Goal: Find specific page/section: Find specific page/section

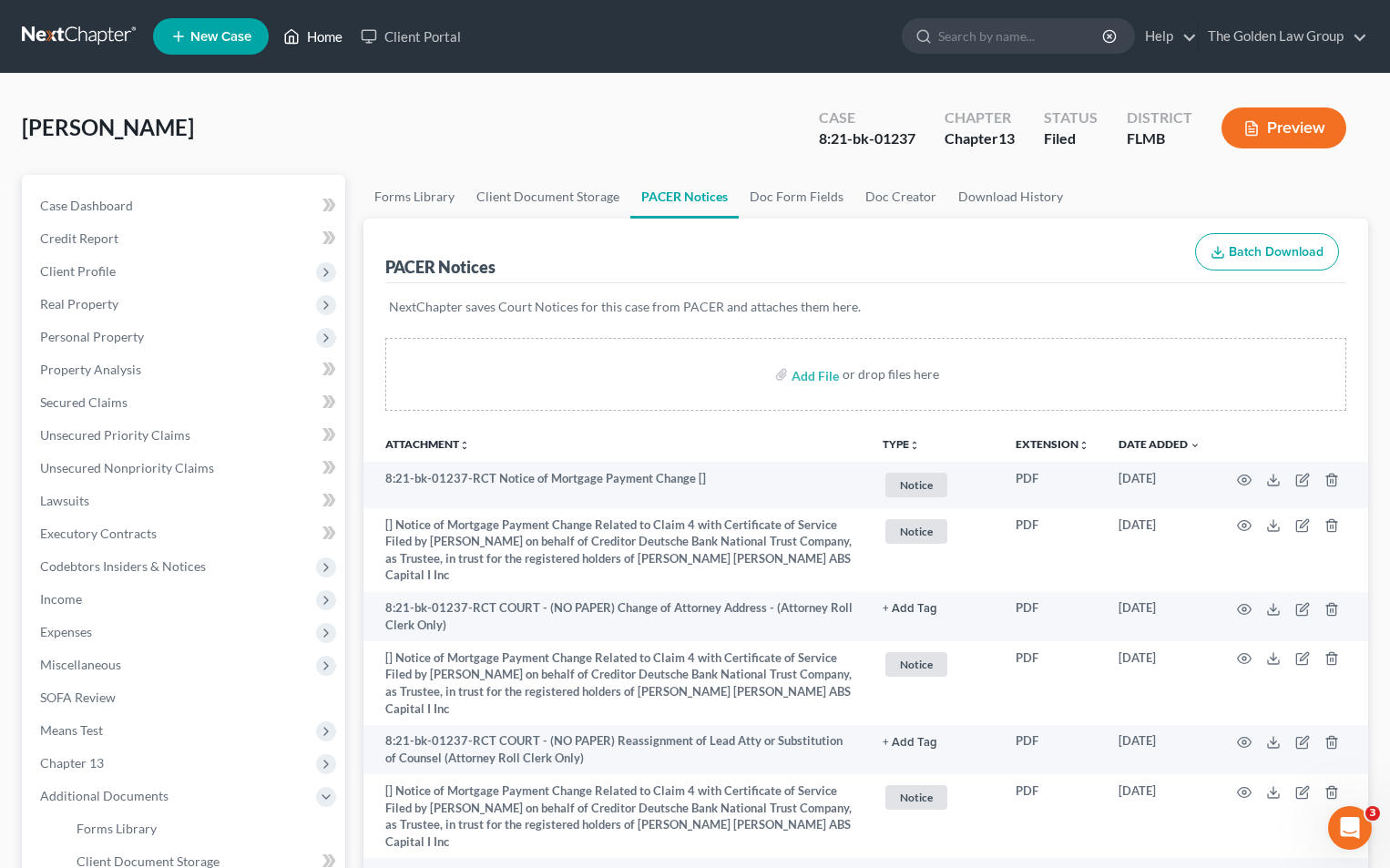
click at [326, 35] on link "Home" at bounding box center [312, 36] width 77 height 32
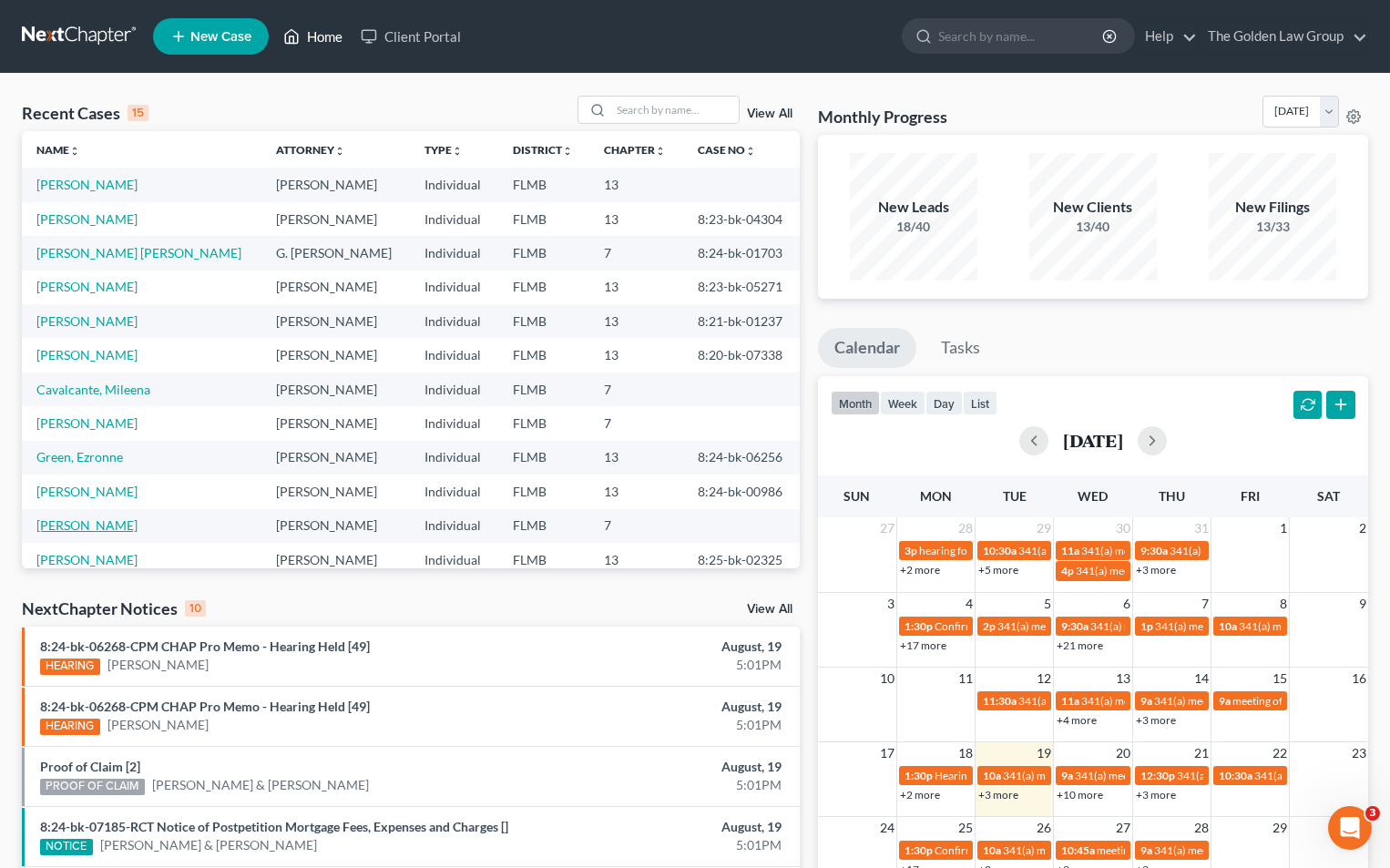
scroll to position [125, 0]
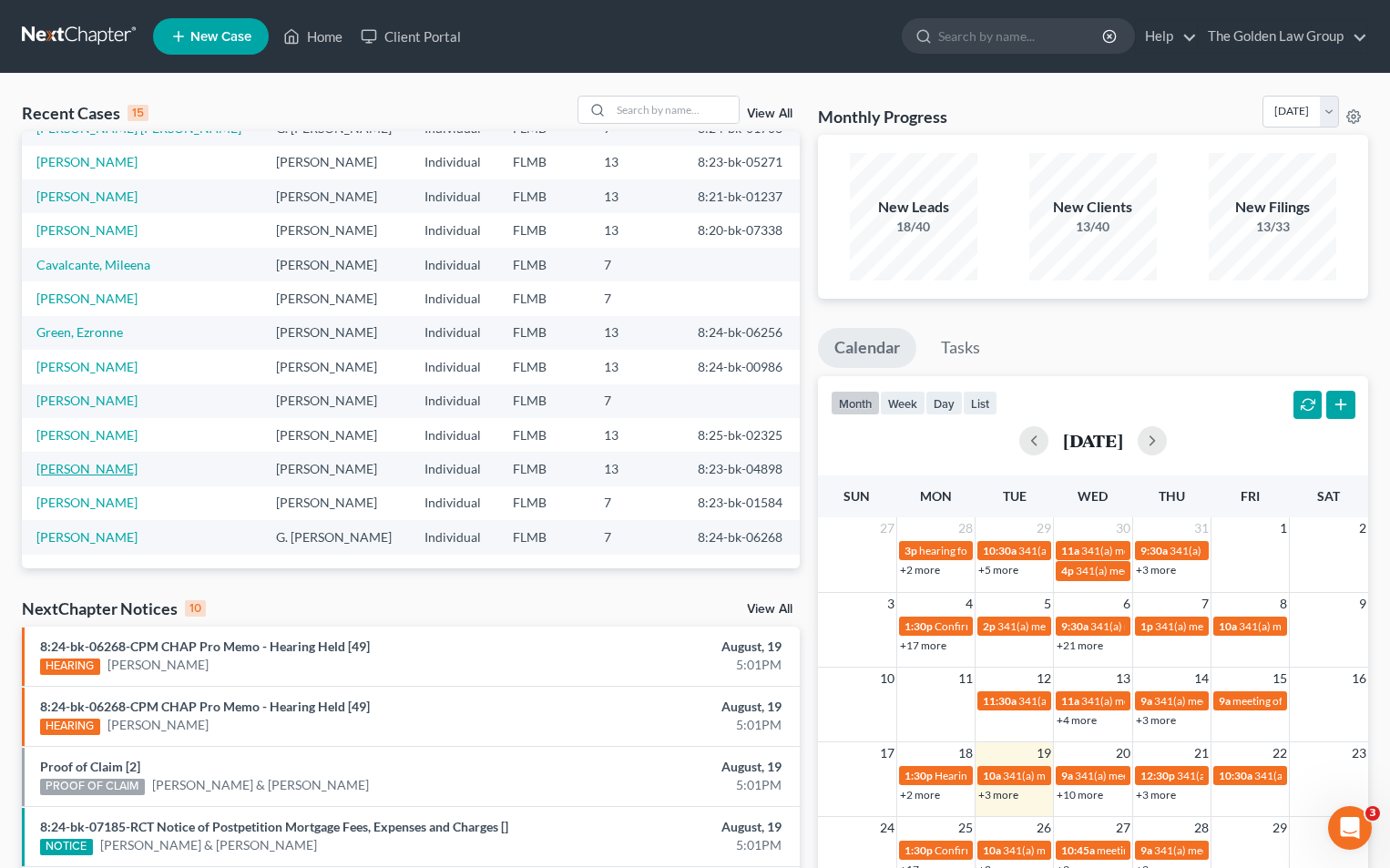
click at [106, 464] on link "[PERSON_NAME]" at bounding box center [87, 469] width 101 height 15
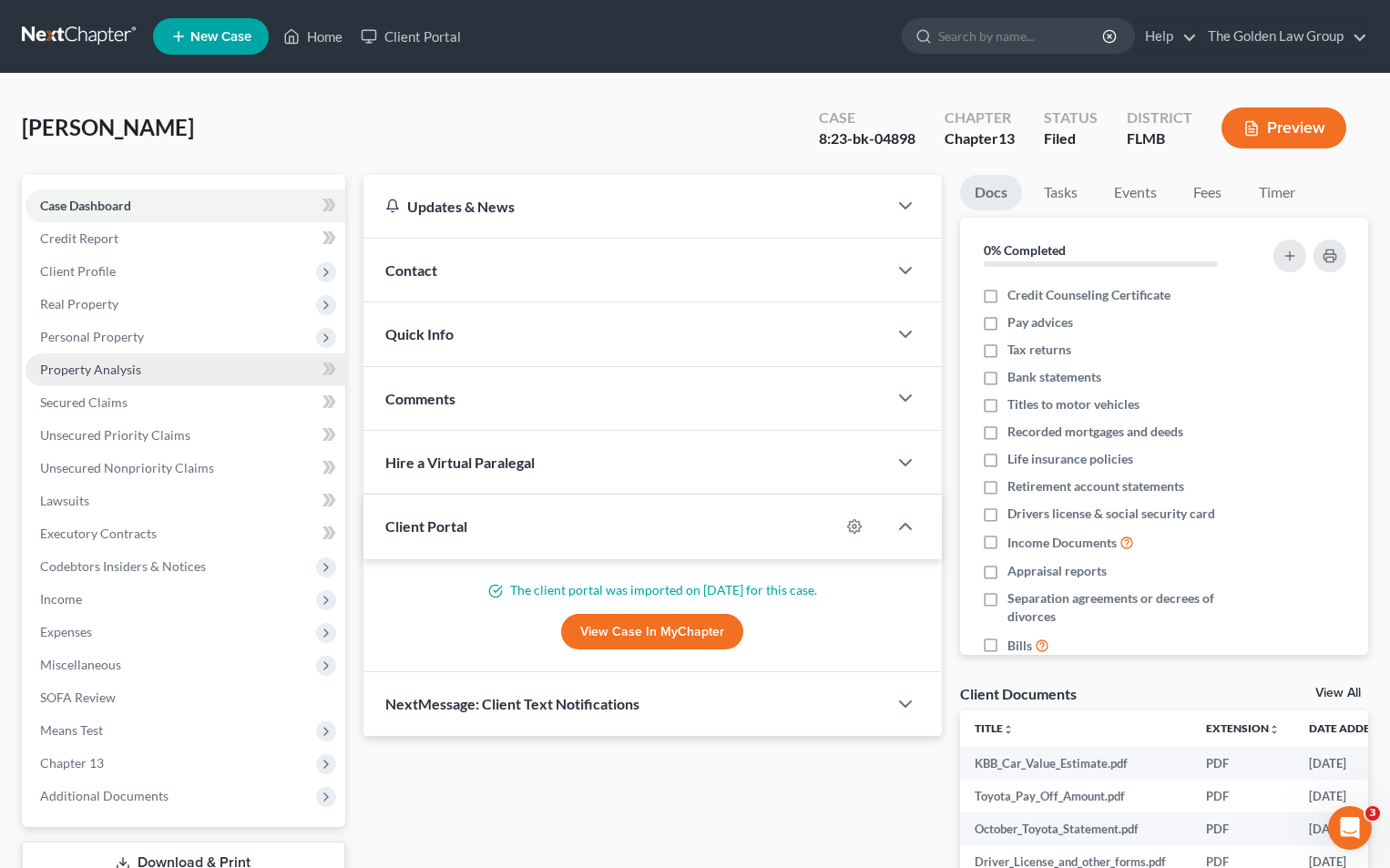
click at [122, 368] on span "Property Analysis" at bounding box center [90, 369] width 101 height 15
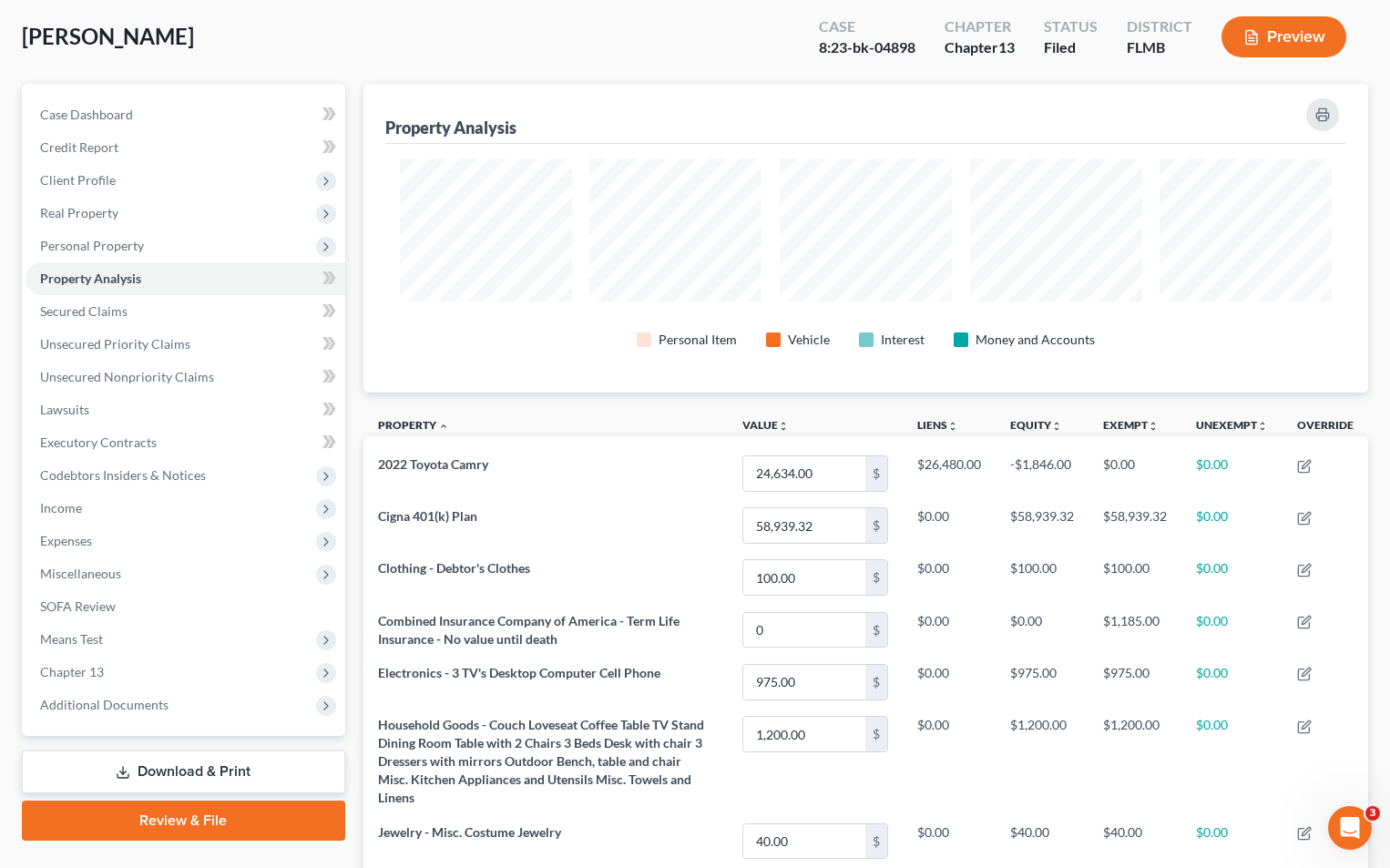
scroll to position [183, 0]
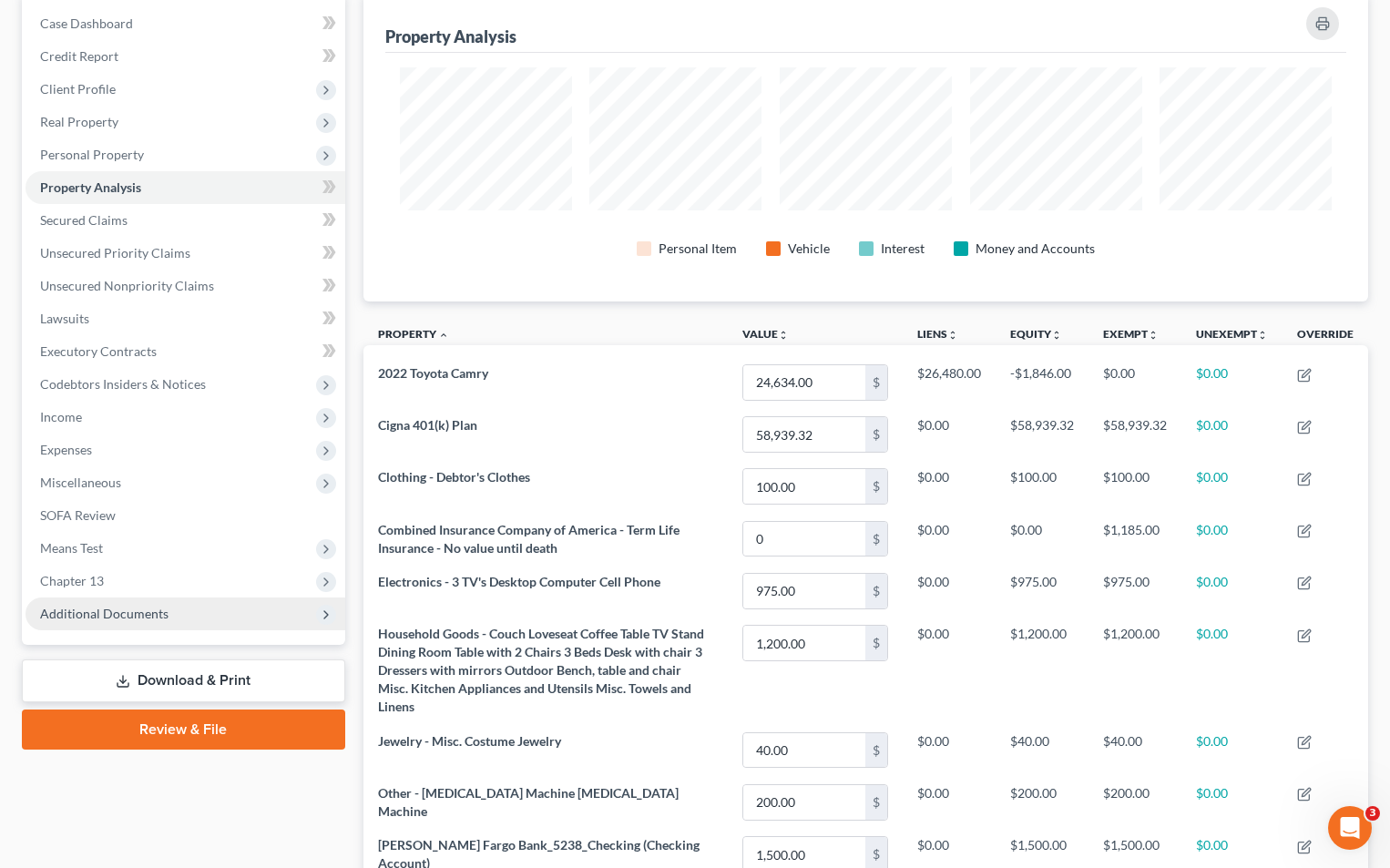
click at [124, 610] on span "Additional Documents" at bounding box center [104, 613] width 128 height 15
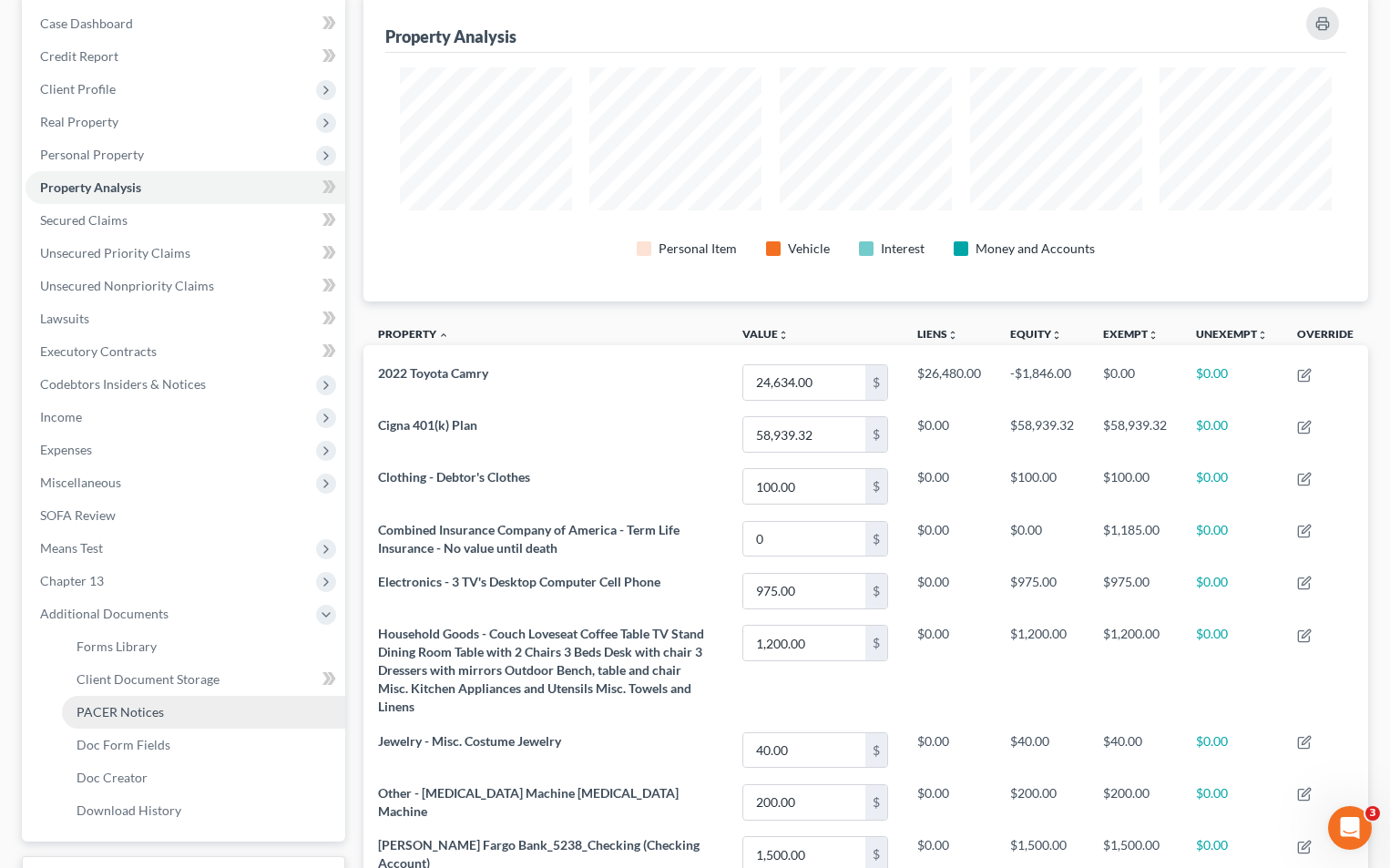
click at [122, 710] on span "PACER Notices" at bounding box center [120, 712] width 87 height 15
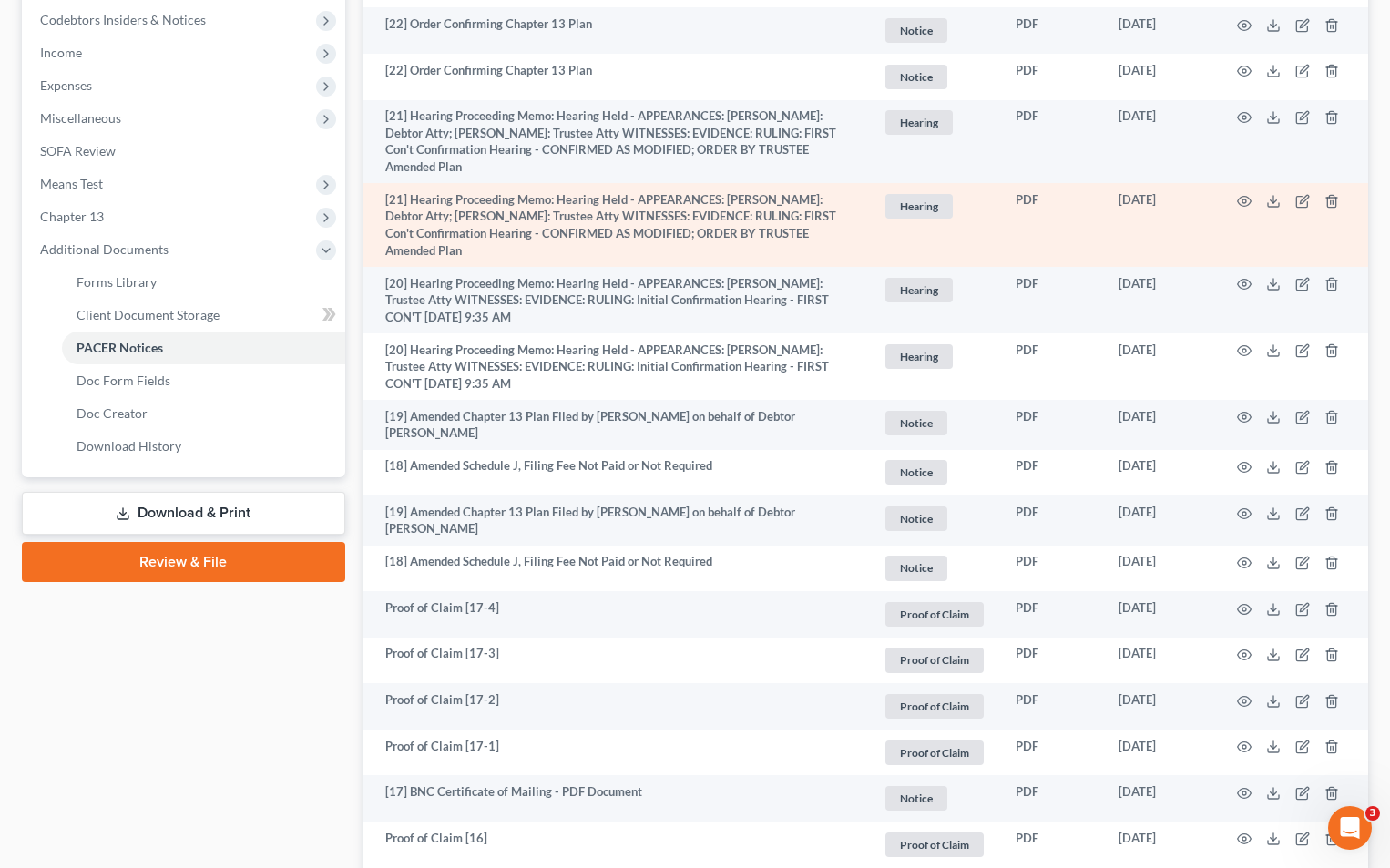
scroll to position [455, 0]
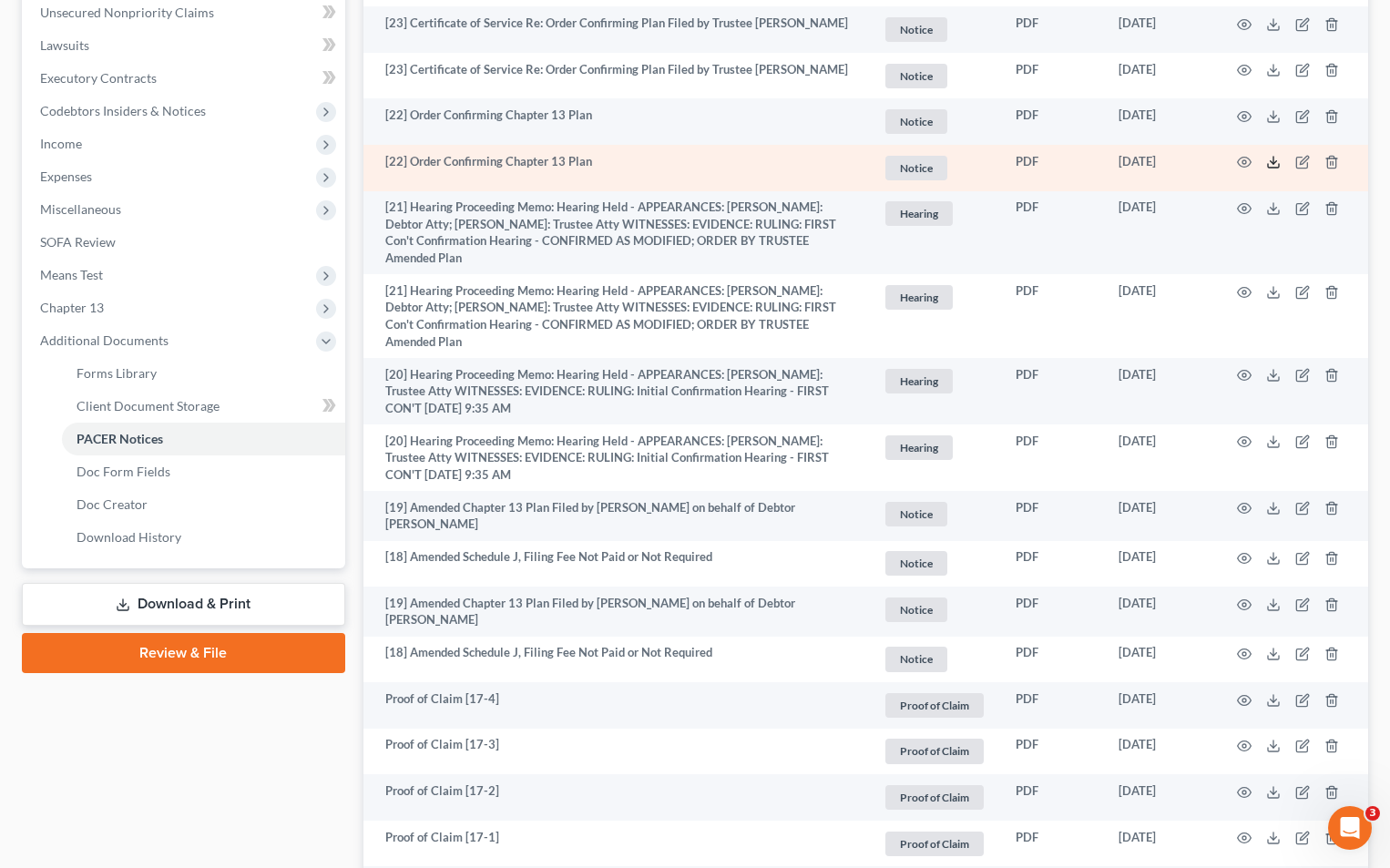
click at [1270, 163] on polyline at bounding box center [1273, 163] width 7 height 3
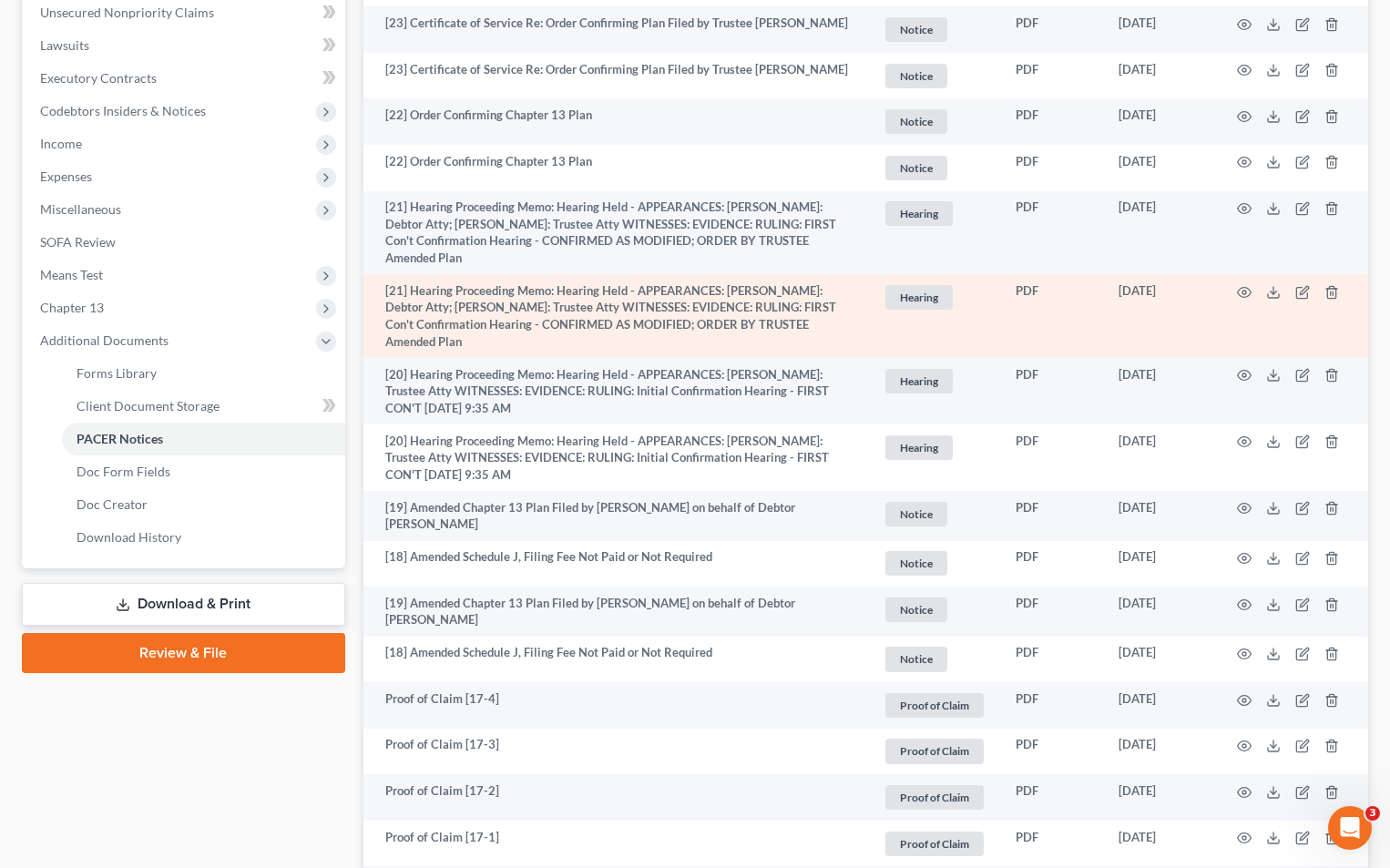
drag, startPoint x: 667, startPoint y: 333, endPoint x: 666, endPoint y: 319, distance: 14.0
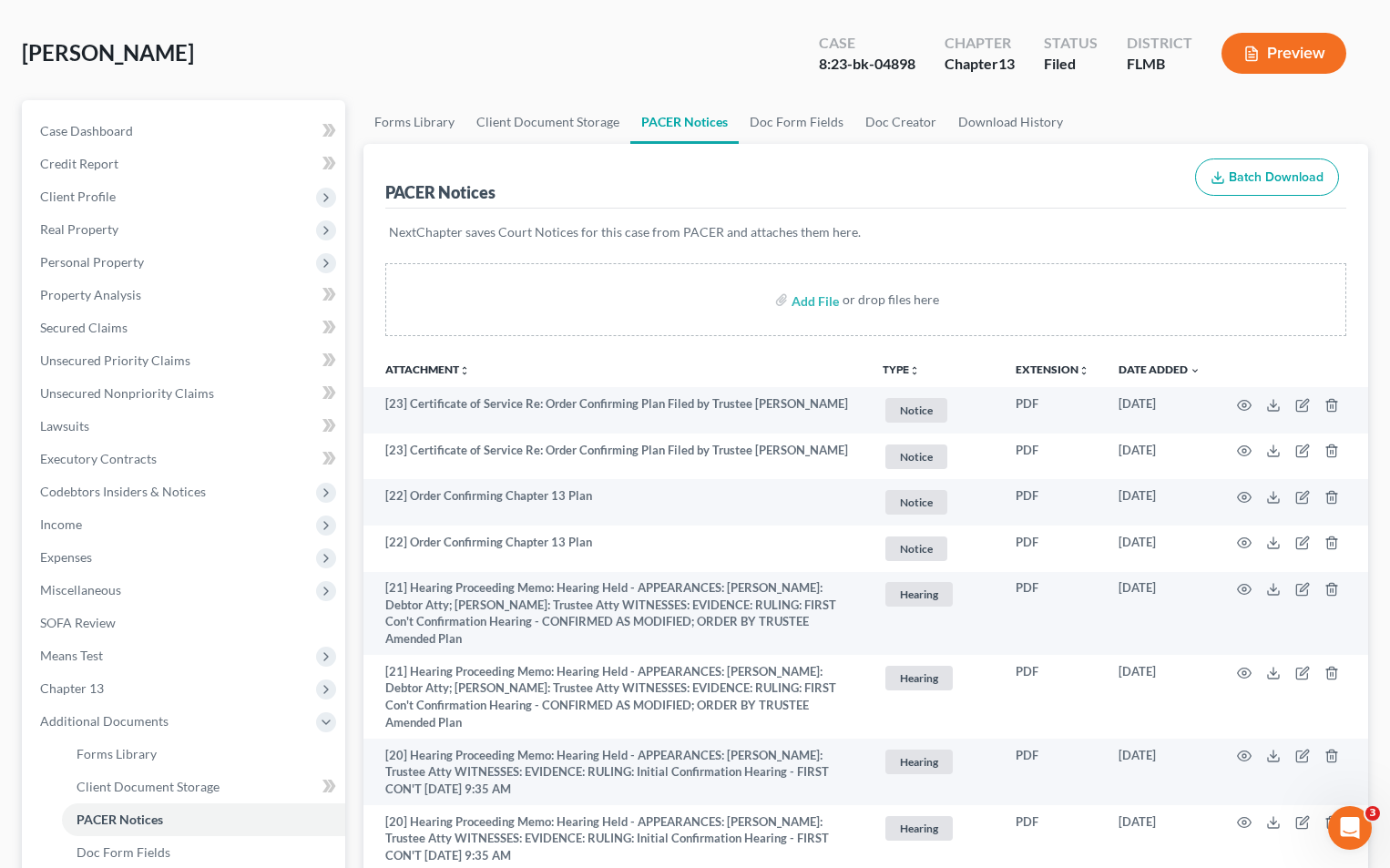
scroll to position [0, 0]
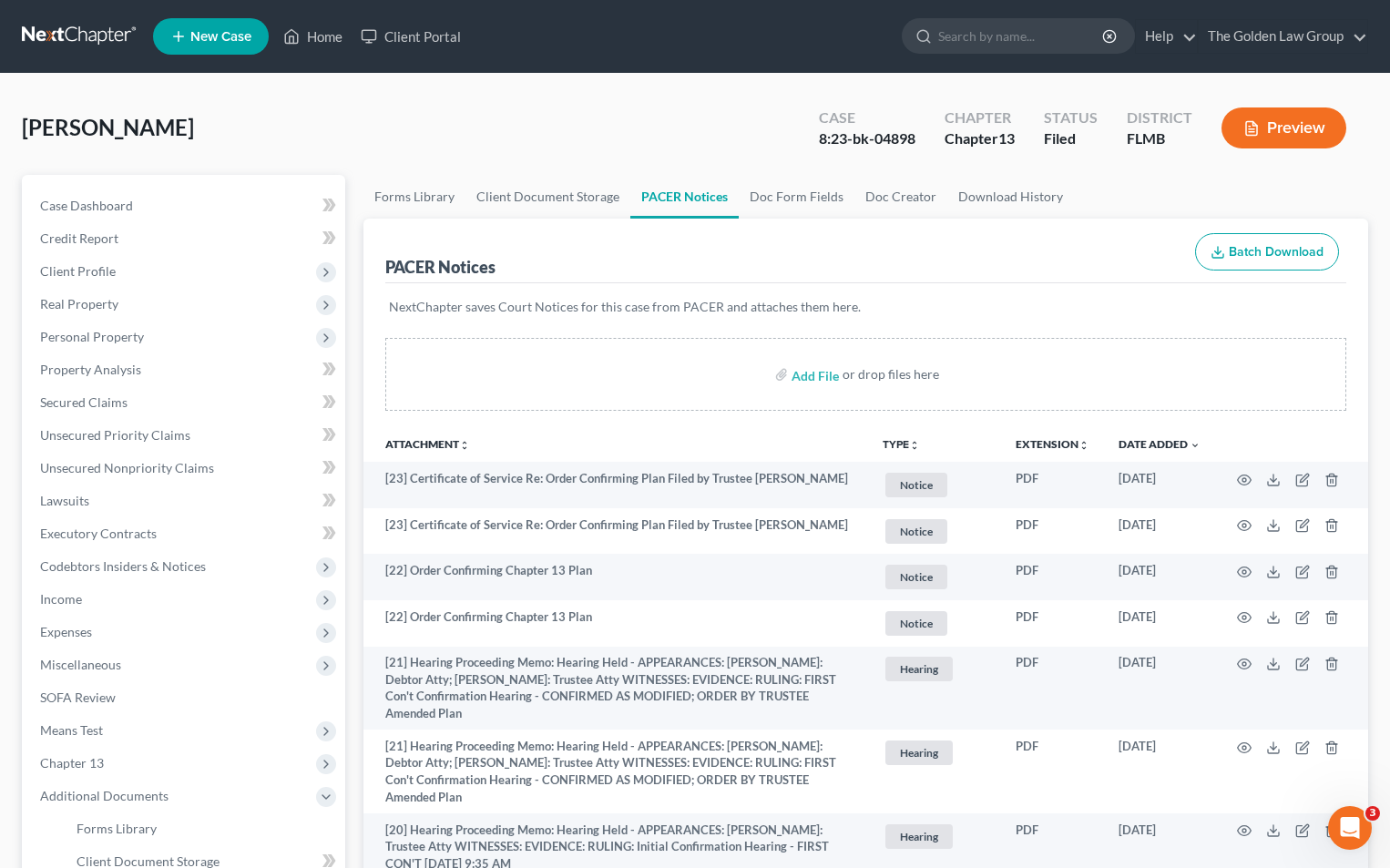
click at [1312, 132] on button "Preview" at bounding box center [1284, 127] width 125 height 41
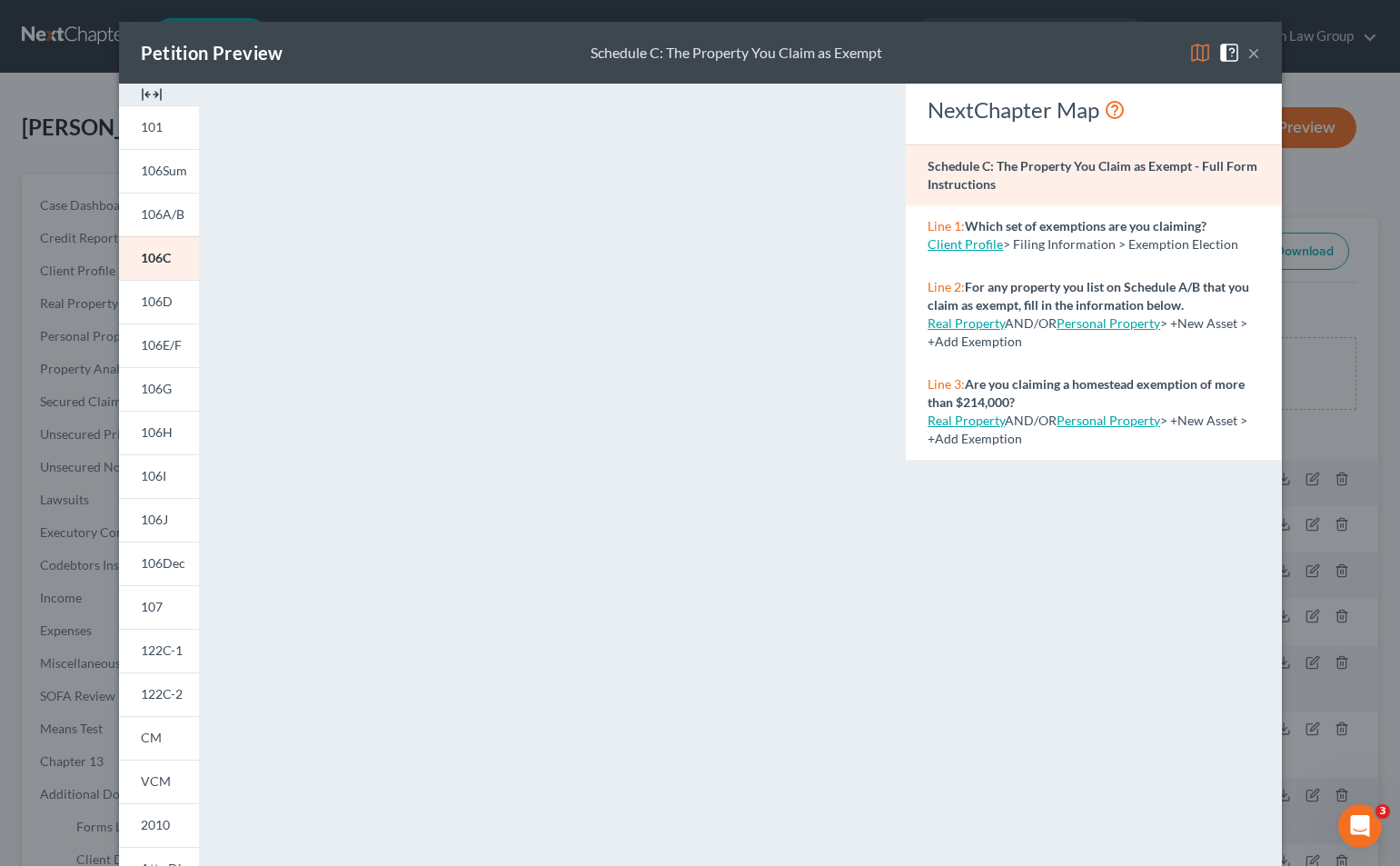
click at [60, 197] on div "Petition Preview Schedule C: The Property You Claim as Exempt × 101 106Sum 106A…" at bounding box center [700, 433] width 1400 height 866
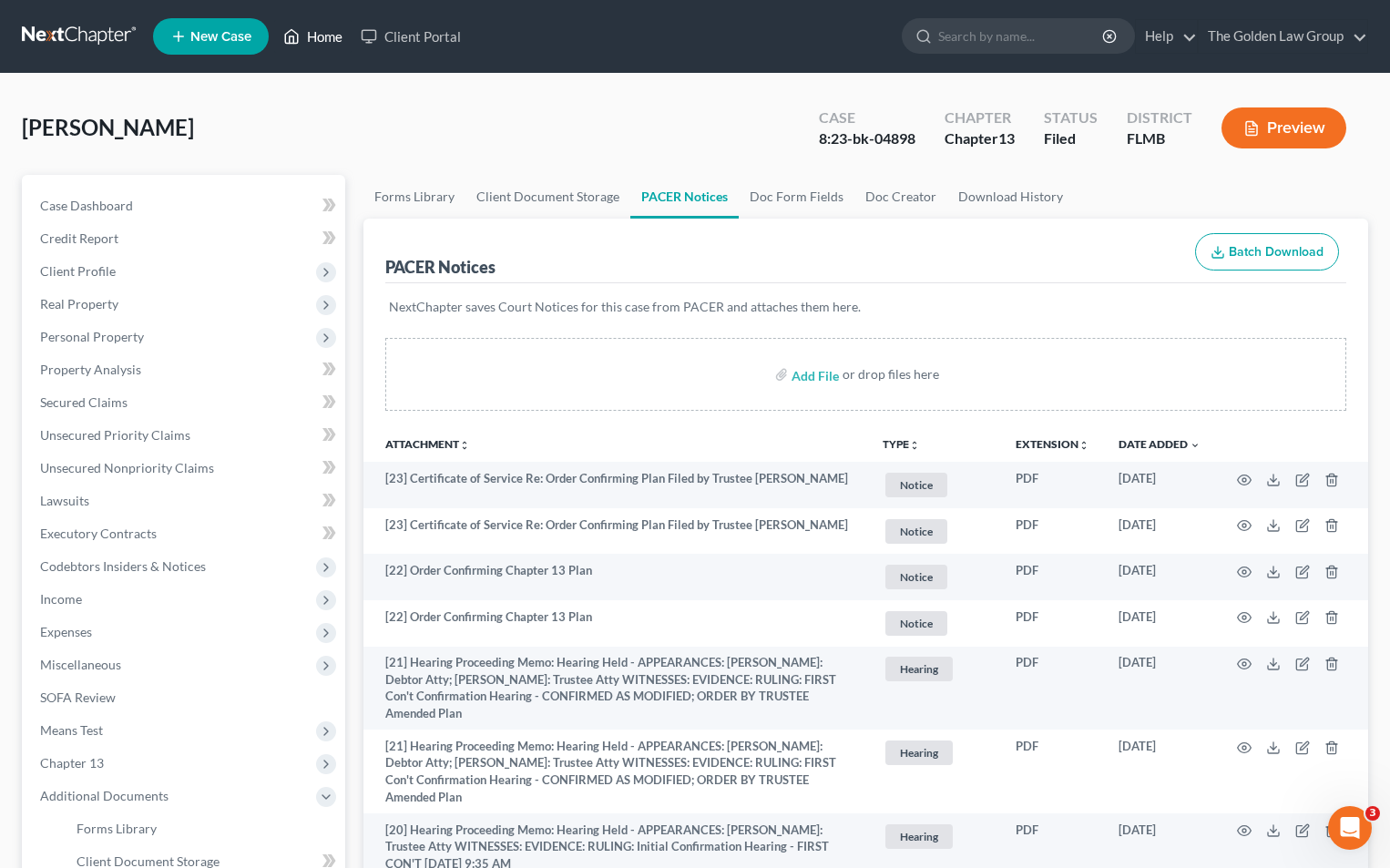
click at [327, 34] on link "Home" at bounding box center [312, 36] width 77 height 32
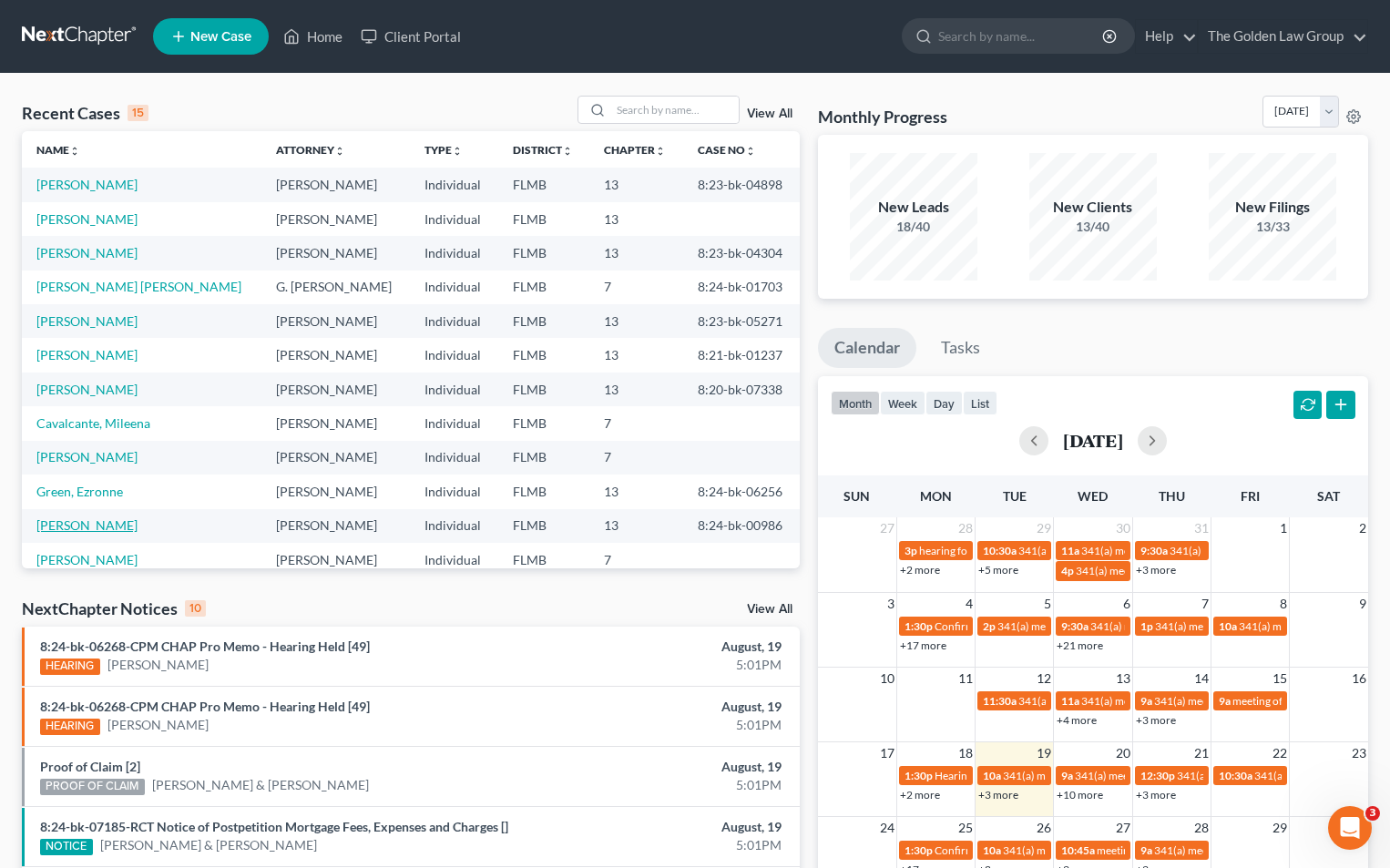
click at [100, 521] on link "[PERSON_NAME]" at bounding box center [87, 525] width 101 height 15
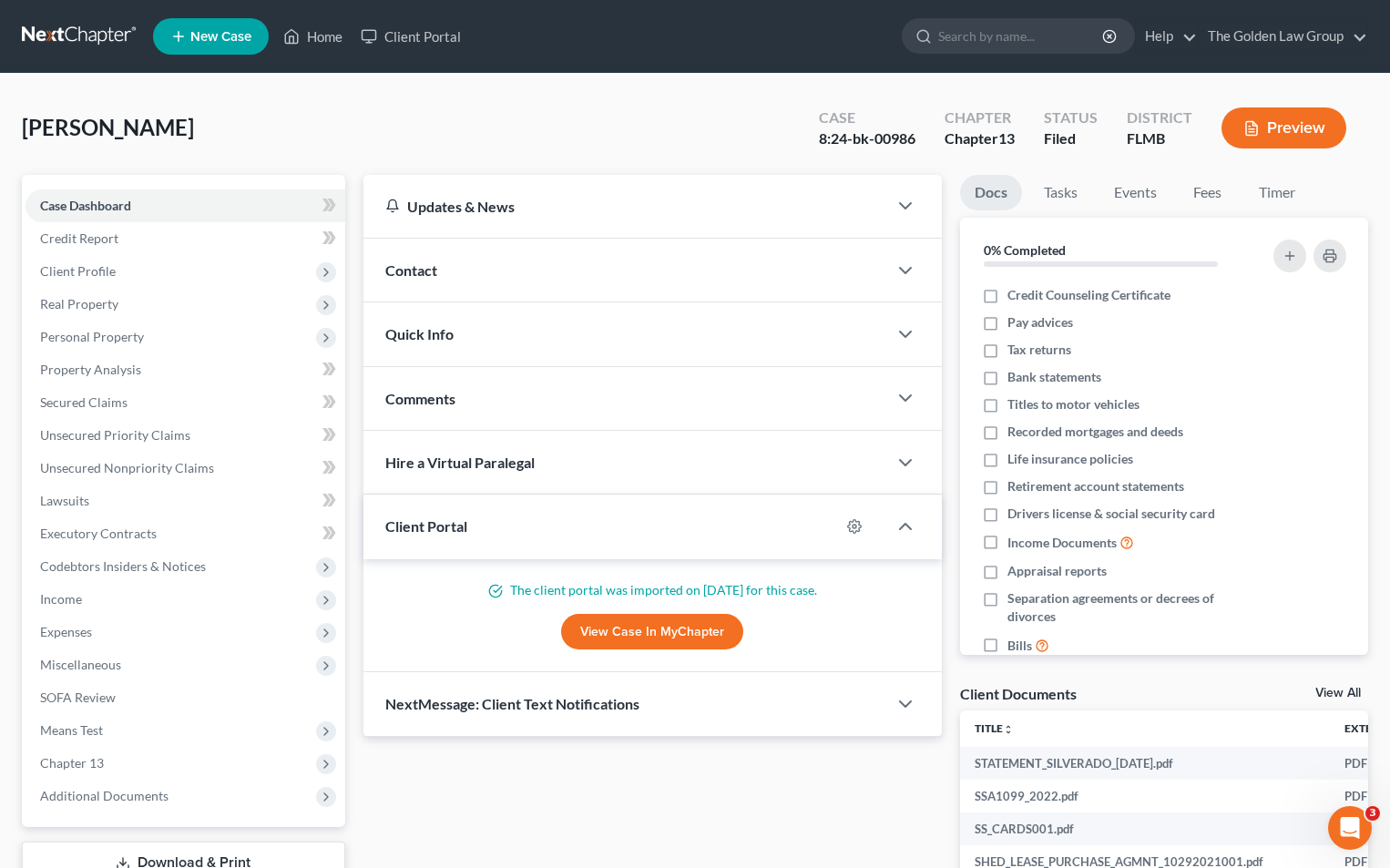
scroll to position [183, 0]
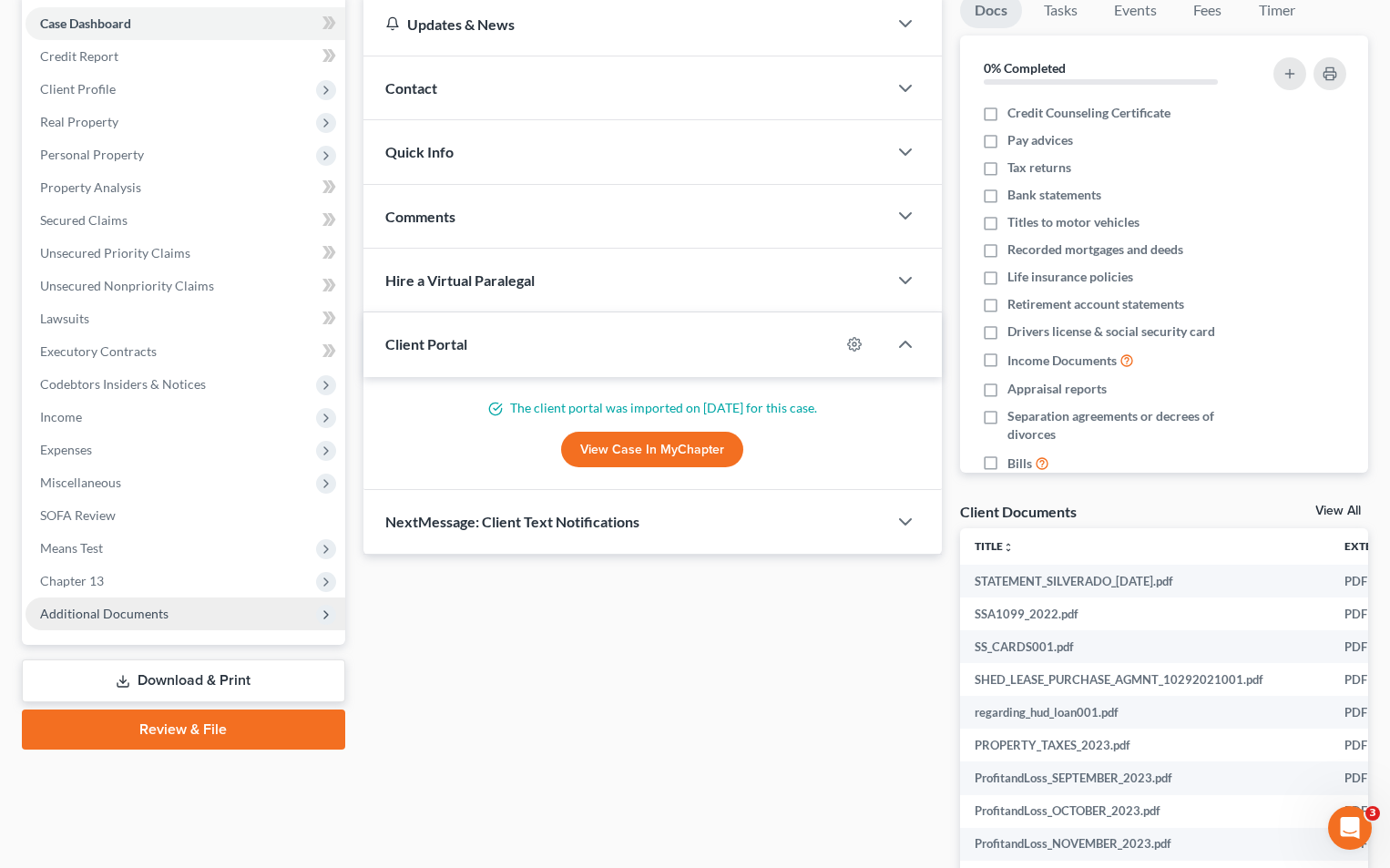
click at [137, 611] on span "Additional Documents" at bounding box center [104, 613] width 128 height 15
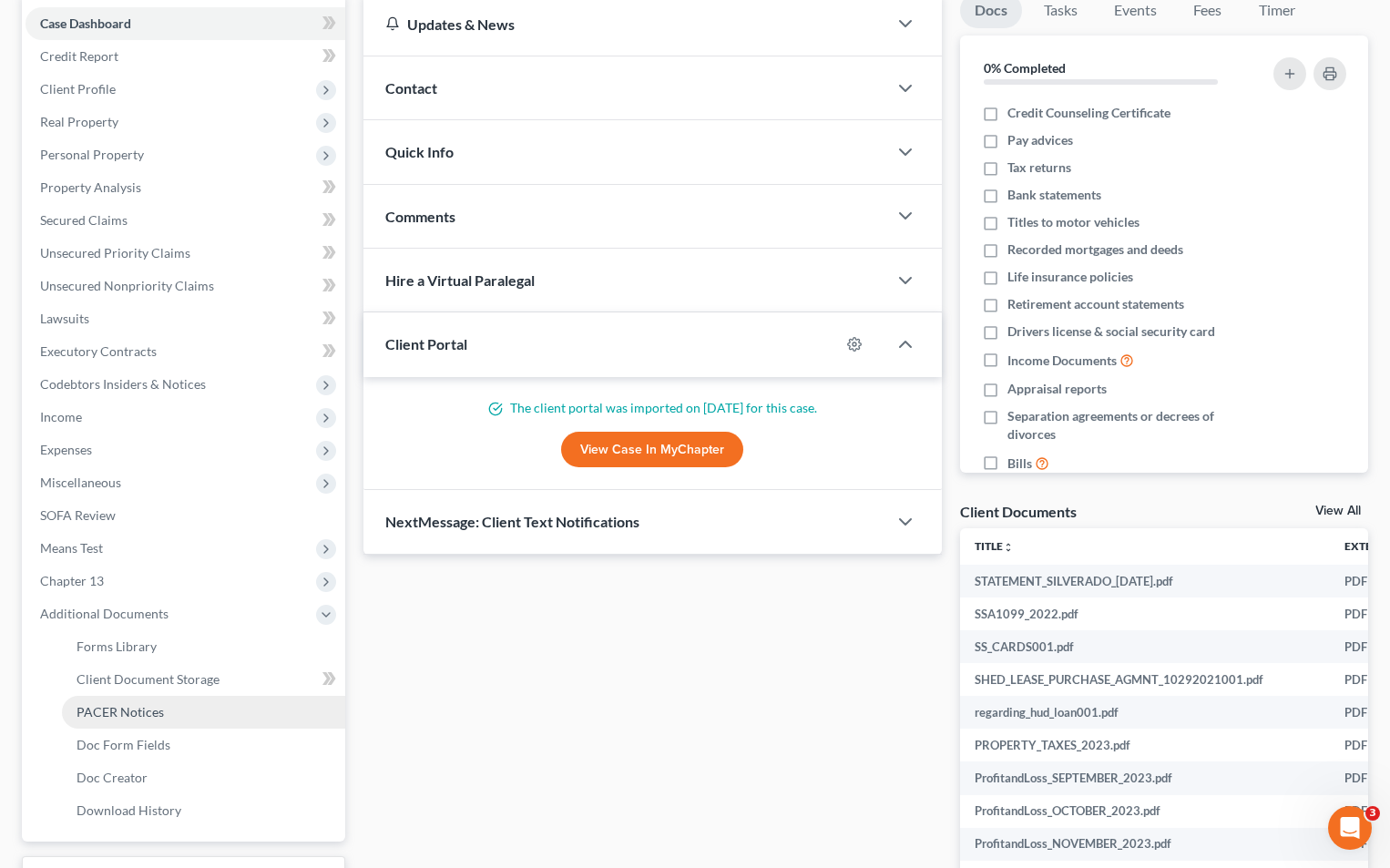
click at [122, 708] on span "PACER Notices" at bounding box center [120, 712] width 87 height 15
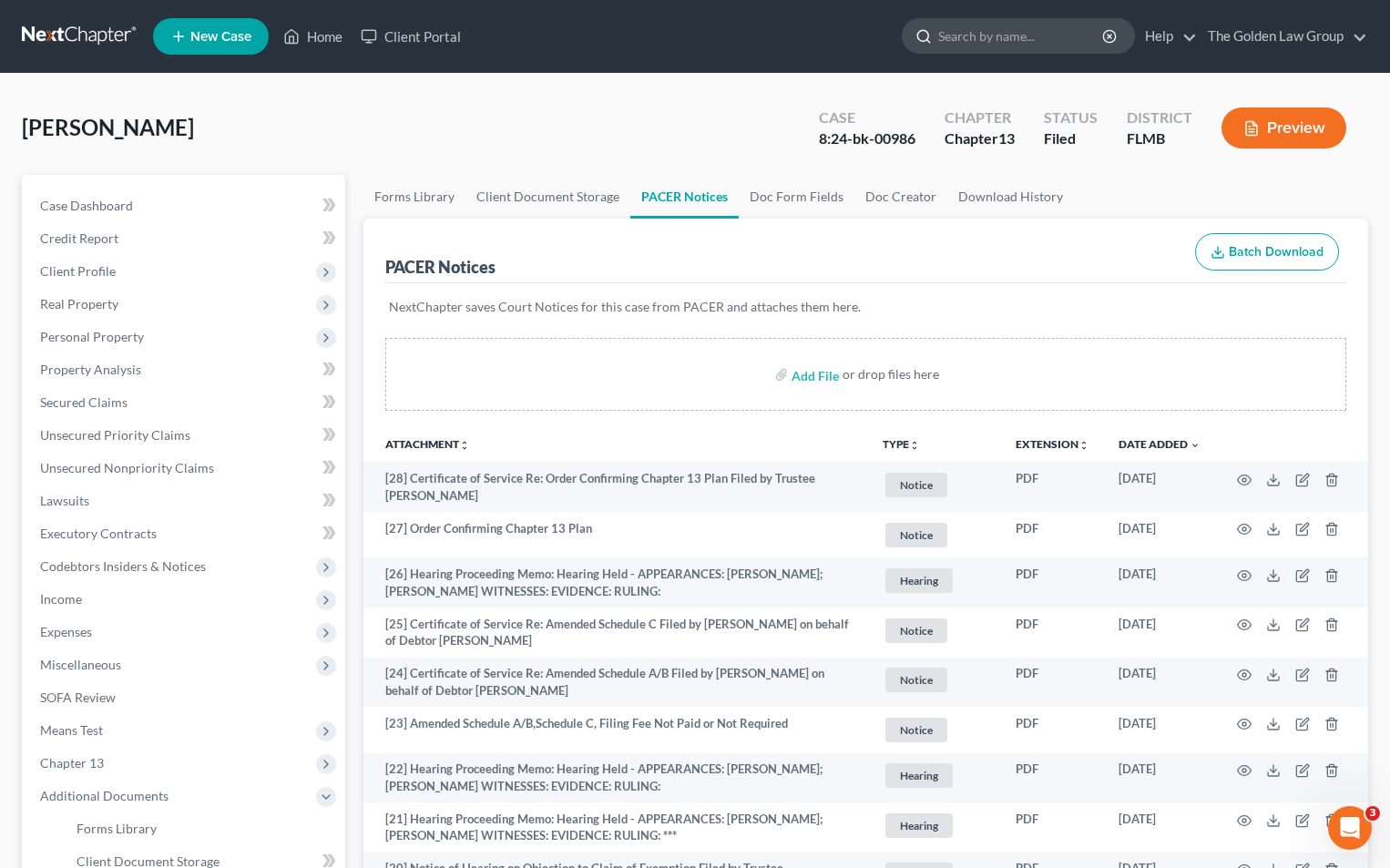
click at [989, 32] on input "search" at bounding box center [1021, 35] width 166 height 33
type input "[PERSON_NAME]"
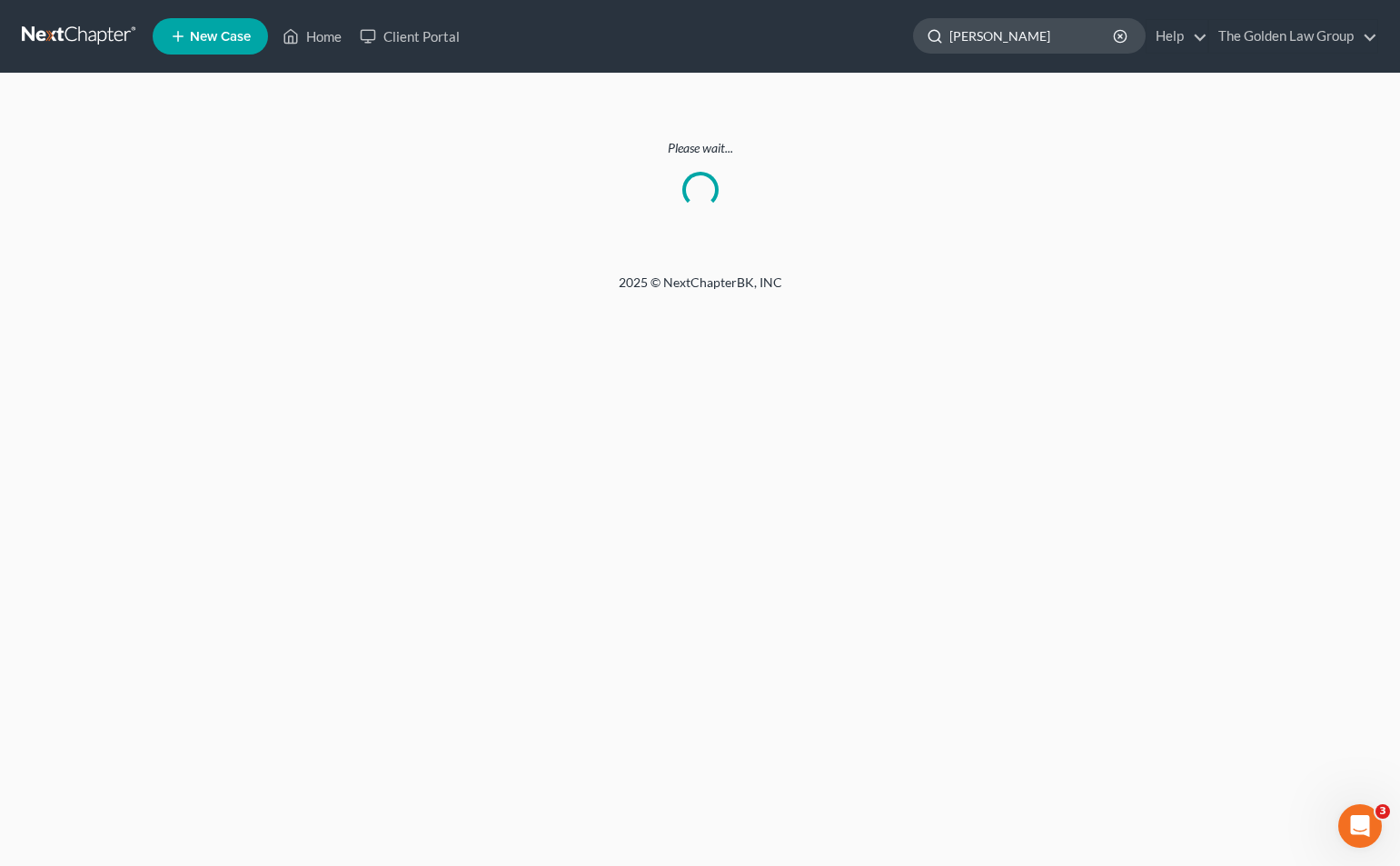
click at [1028, 32] on input "[PERSON_NAME]" at bounding box center [1032, 35] width 166 height 33
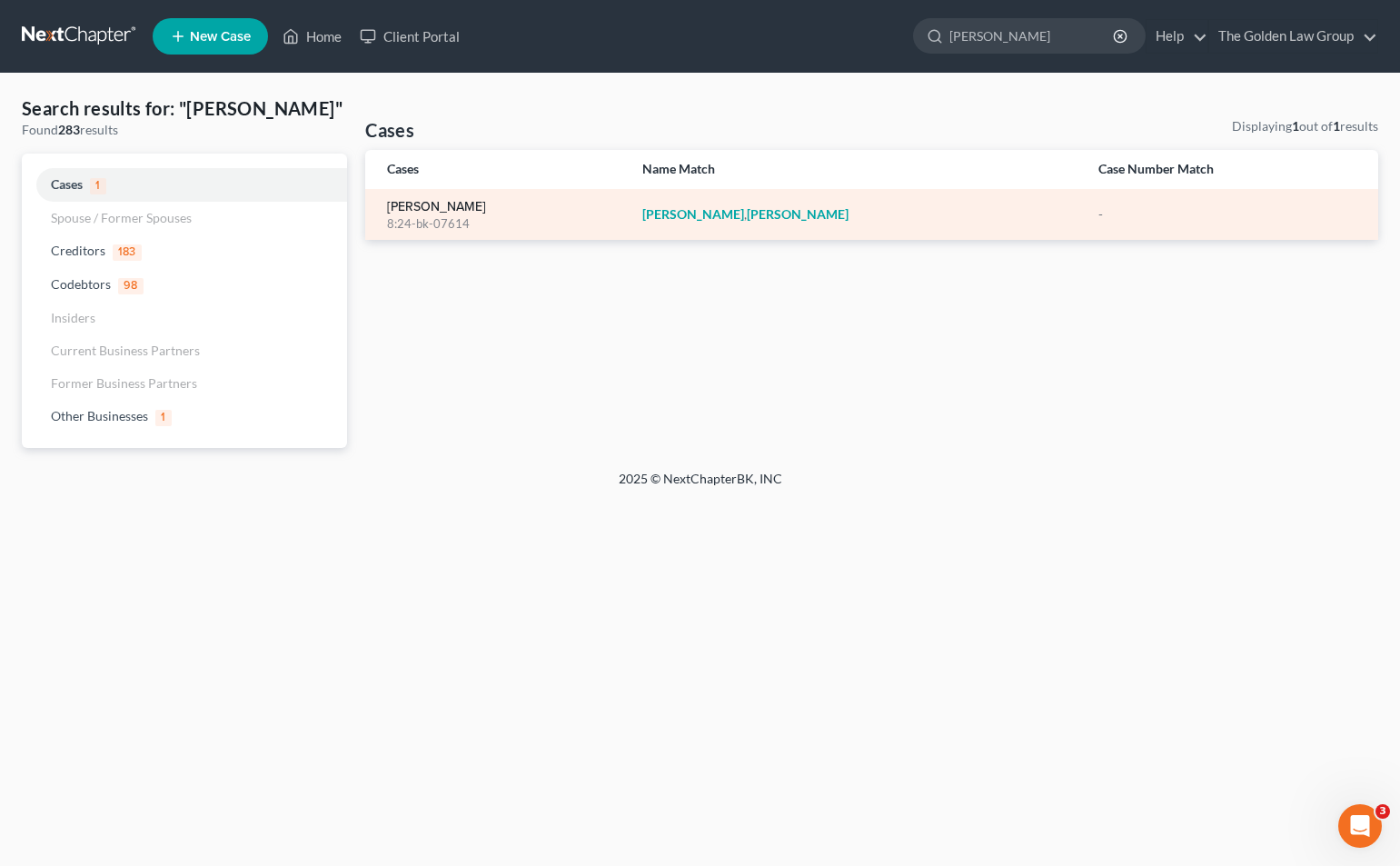
type input "[PERSON_NAME]"
click at [430, 205] on link "[PERSON_NAME]" at bounding box center [436, 207] width 99 height 12
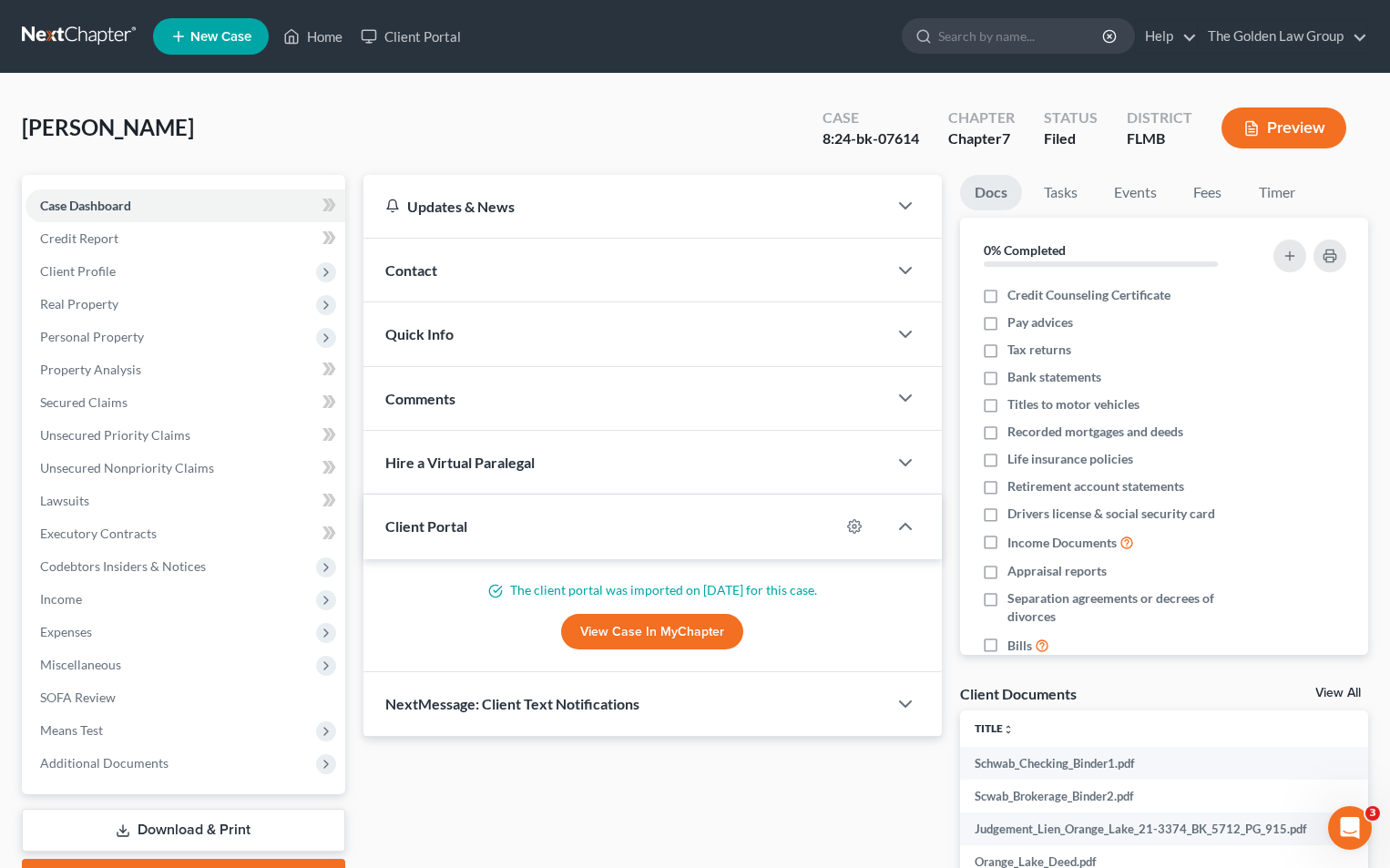
click at [1309, 120] on button "Preview" at bounding box center [1284, 127] width 125 height 41
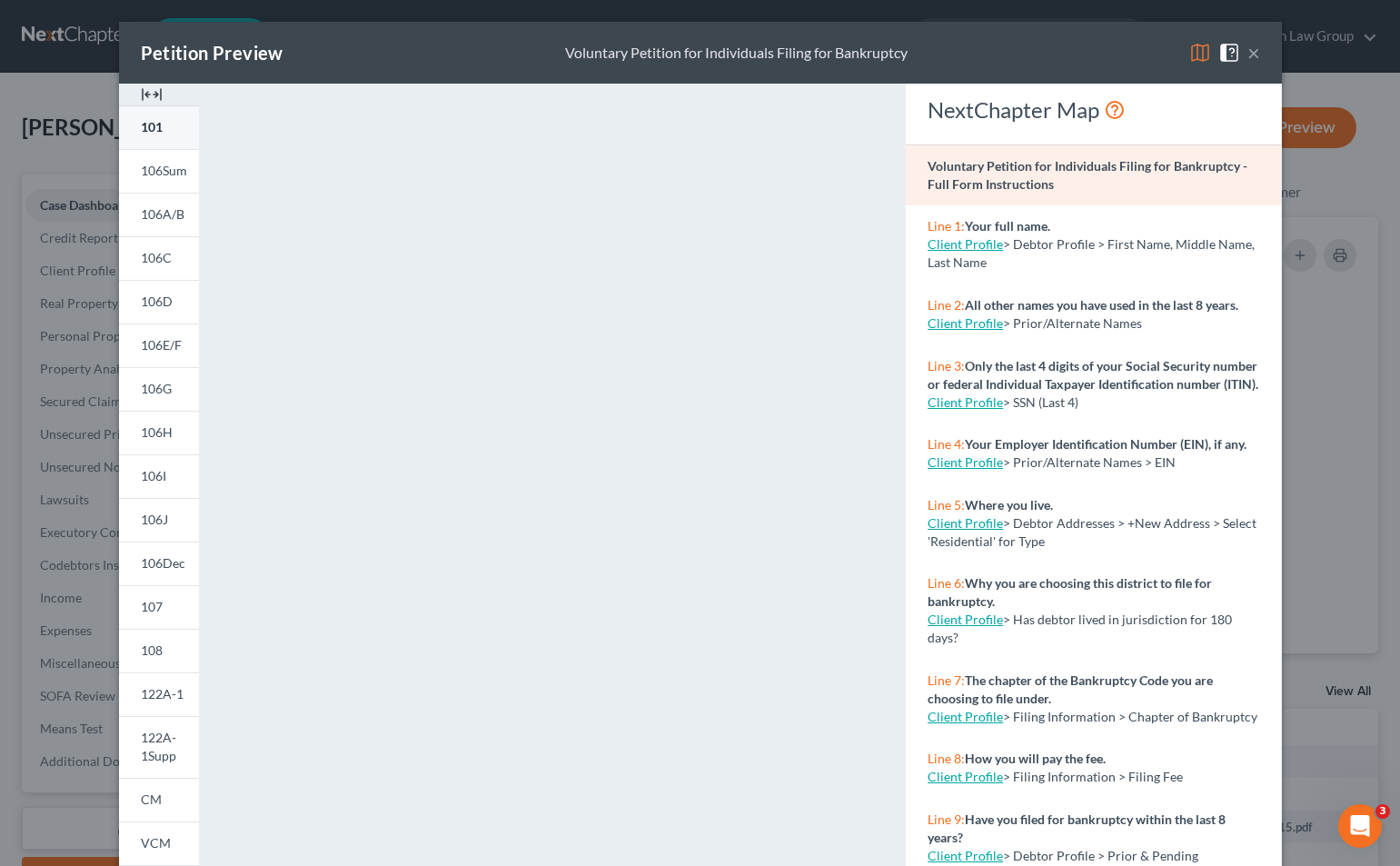
click at [154, 120] on span "101" at bounding box center [151, 126] width 22 height 15
